Goal: Transaction & Acquisition: Book appointment/travel/reservation

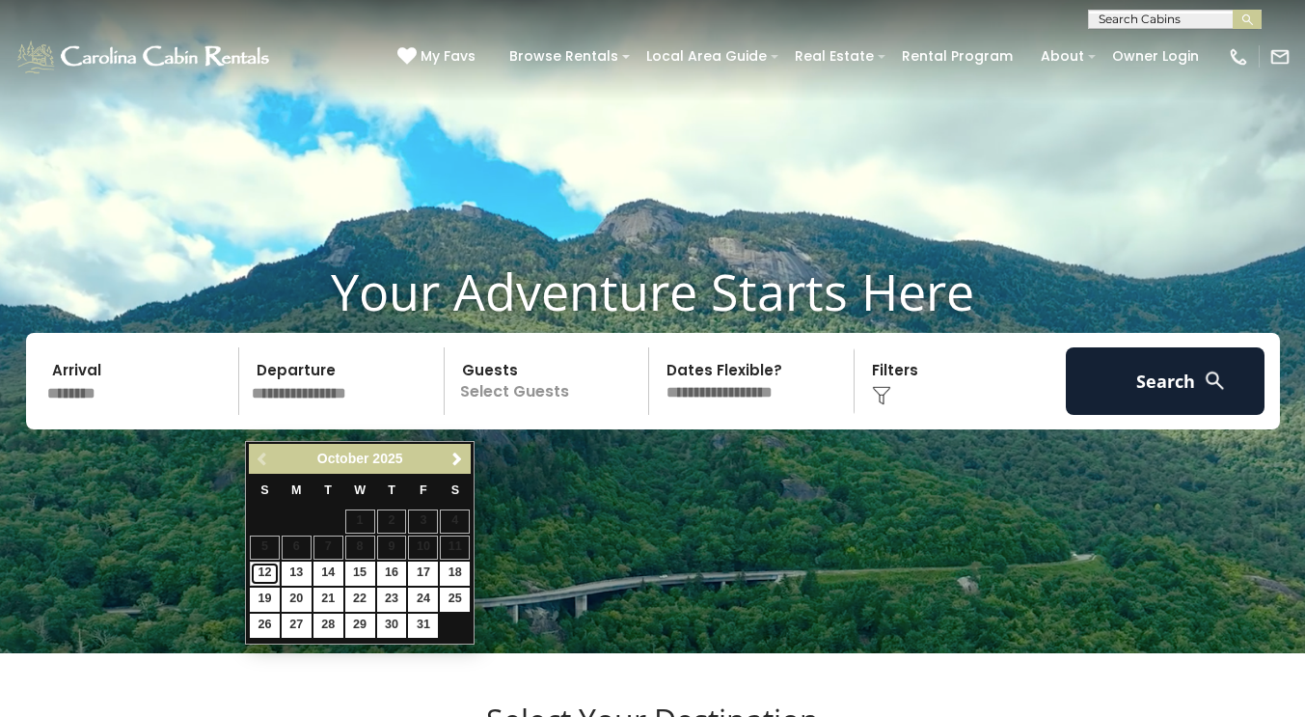
click at [254, 570] on link "12" at bounding box center [265, 574] width 30 height 24
type input "********"
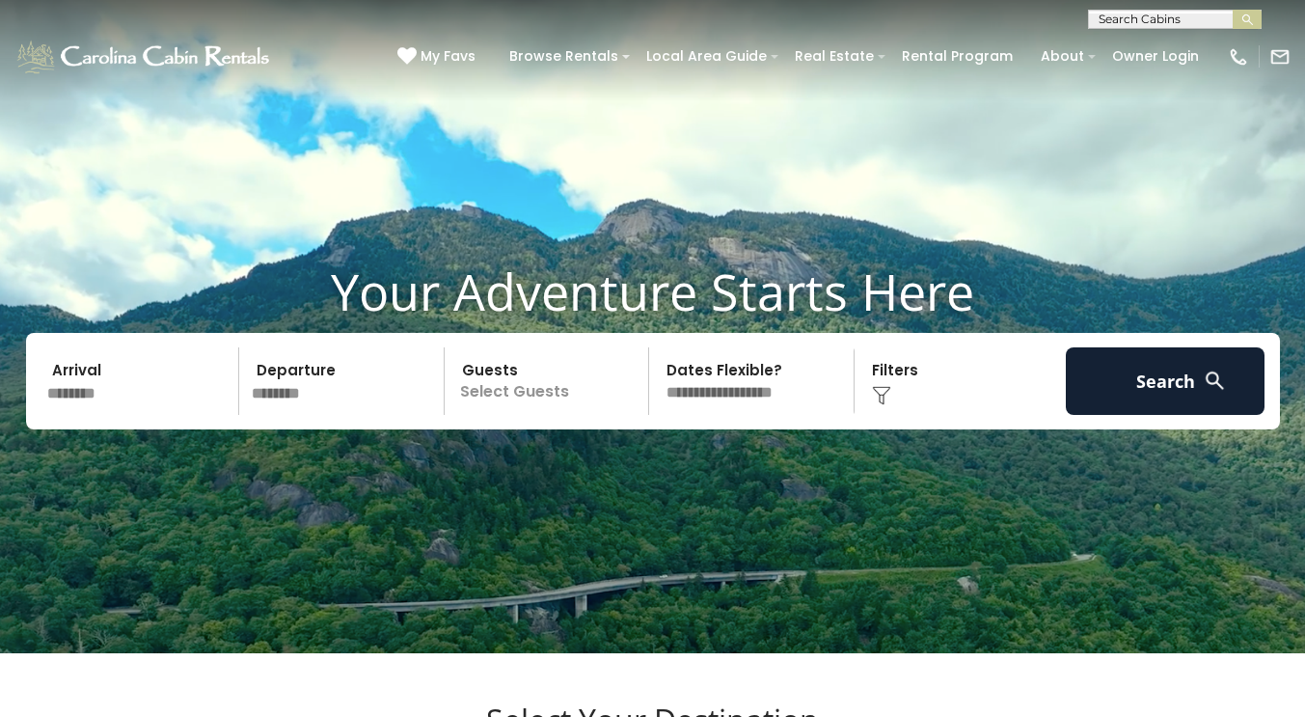
click at [571, 415] on p "Select Guests" at bounding box center [550, 381] width 199 height 68
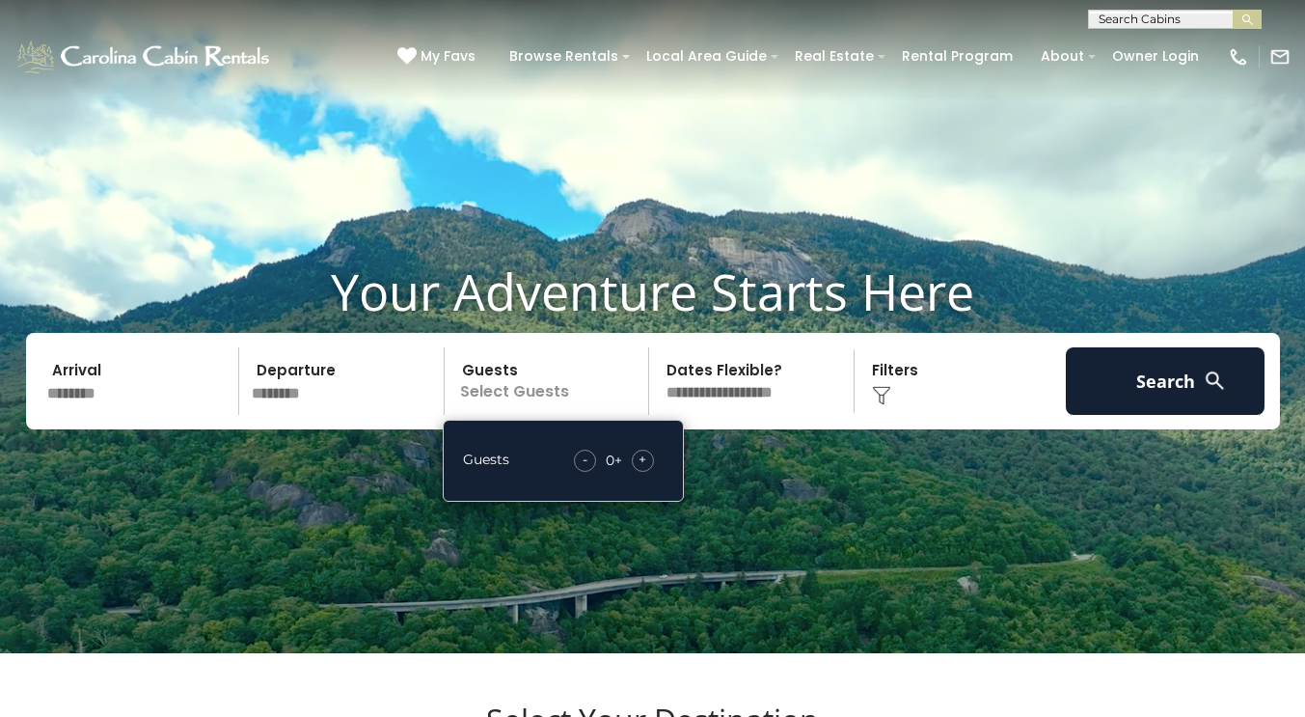
click at [641, 469] on span "+" at bounding box center [643, 459] width 8 height 19
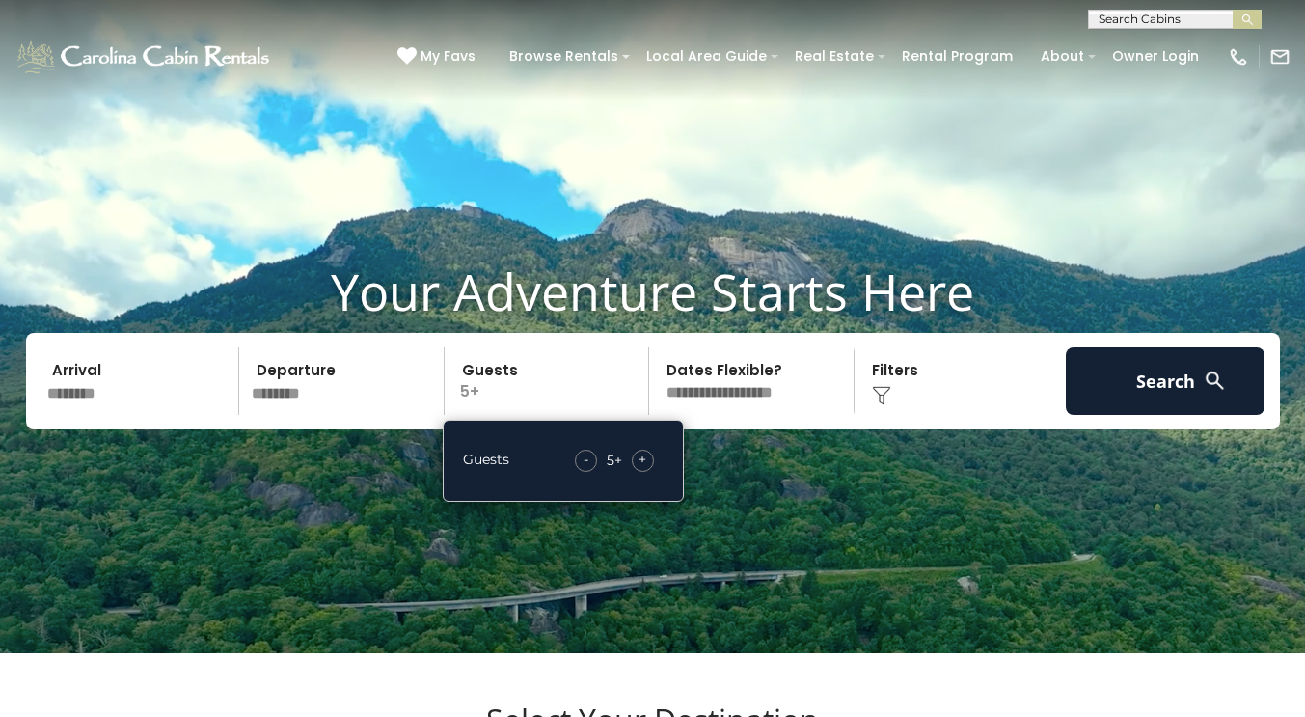
click at [827, 510] on video at bounding box center [652, 326] width 1305 height 653
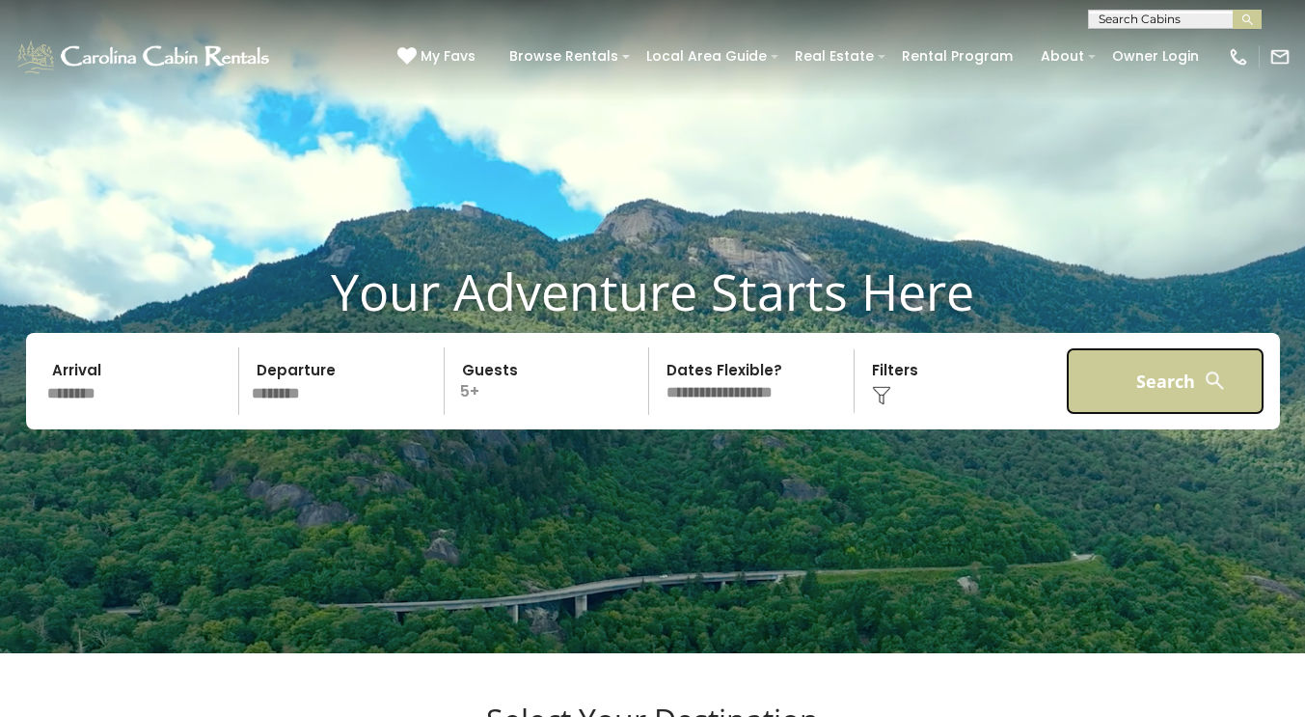
click at [1159, 410] on button "Search" at bounding box center [1166, 381] width 200 height 68
